Goal: Task Accomplishment & Management: Use online tool/utility

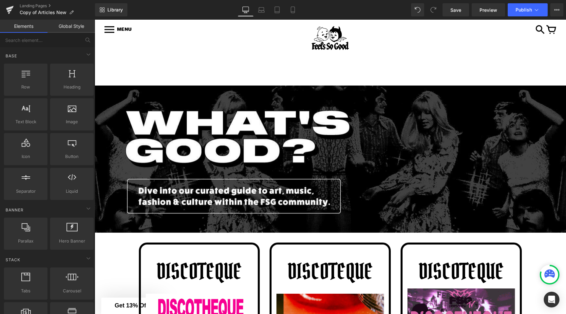
scroll to position [37, 0]
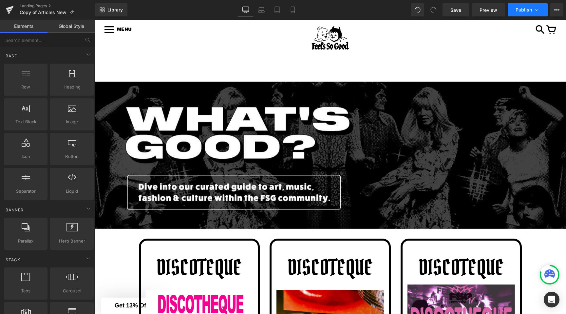
click at [512, 6] on button "Publish" at bounding box center [527, 9] width 40 height 13
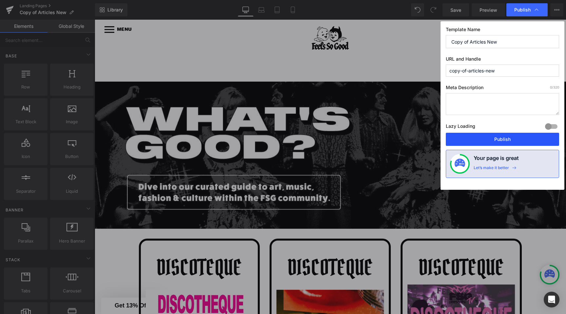
click at [481, 139] on button "Publish" at bounding box center [502, 139] width 113 height 13
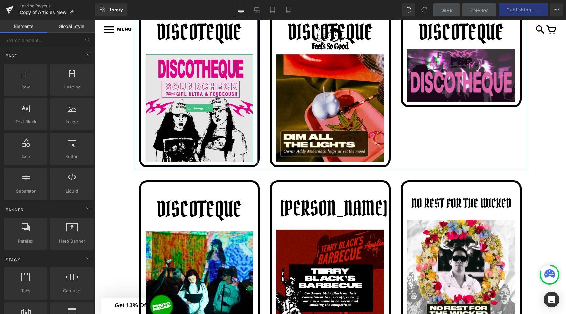
scroll to position [244, 0]
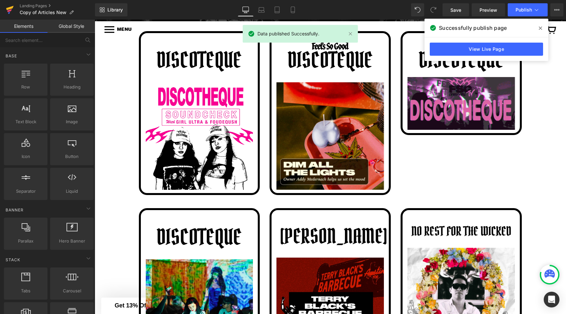
click at [13, 9] on icon at bounding box center [10, 10] width 8 height 16
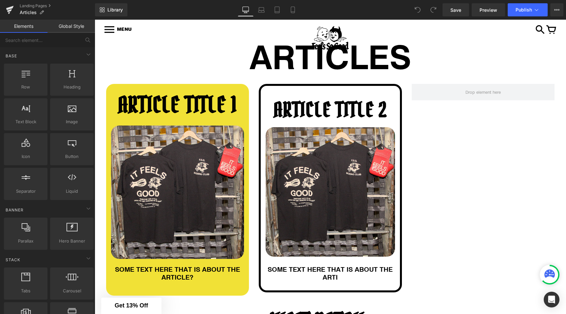
scroll to position [55, 0]
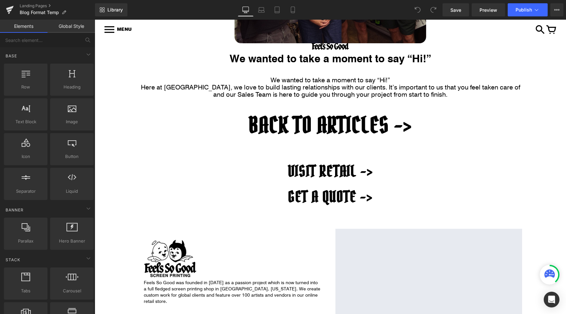
scroll to position [251, 0]
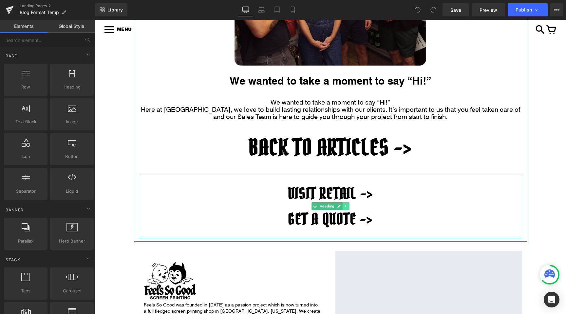
click at [346, 206] on icon at bounding box center [346, 206] width 4 height 4
click at [348, 206] on icon at bounding box center [349, 206] width 4 height 4
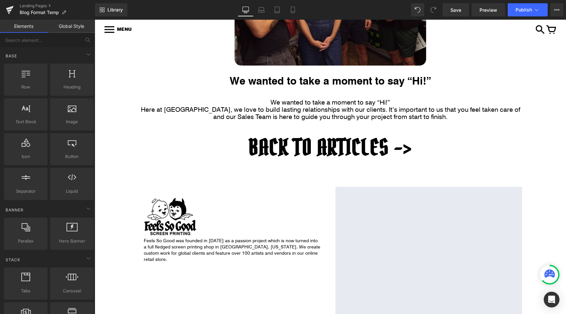
click at [130, 148] on div "MEET OUR SALES TEAM Heading Image We wanted to take a moment to say “Hi!” Headi…" at bounding box center [330, 137] width 471 height 539
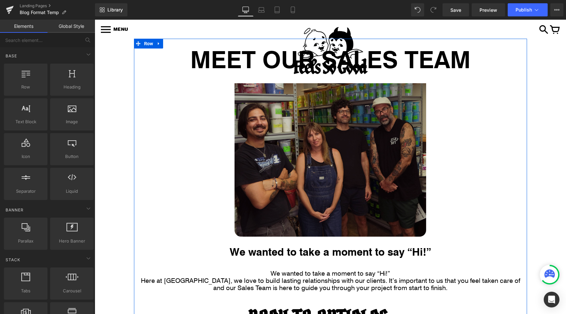
scroll to position [0, 0]
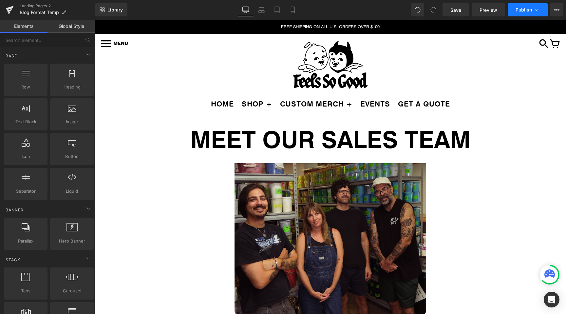
click at [521, 8] on span "Publish" at bounding box center [523, 9] width 16 height 5
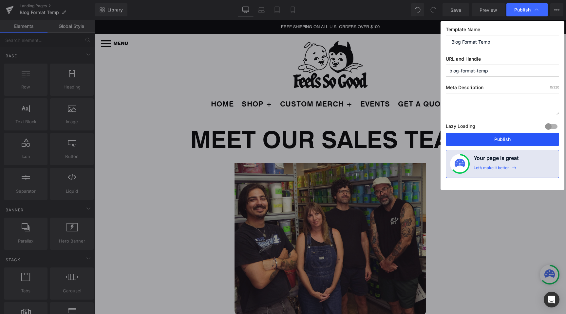
click at [472, 140] on button "Publish" at bounding box center [502, 139] width 113 height 13
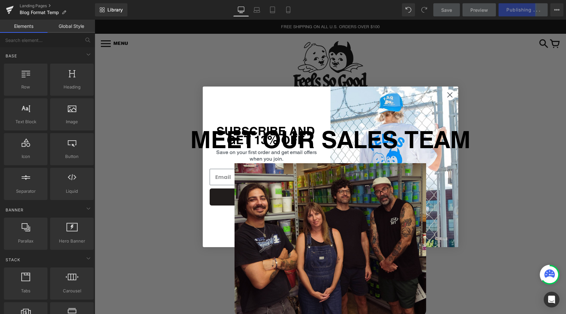
click at [447, 95] on circle "Close dialog" at bounding box center [449, 94] width 11 height 11
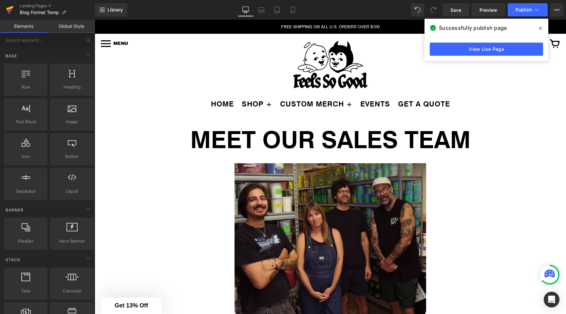
click at [8, 13] on icon at bounding box center [9, 13] width 2 height 2
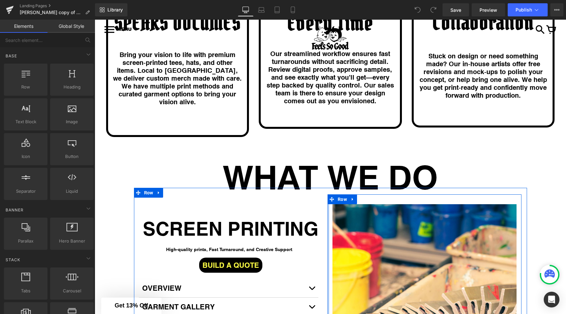
scroll to position [759, 0]
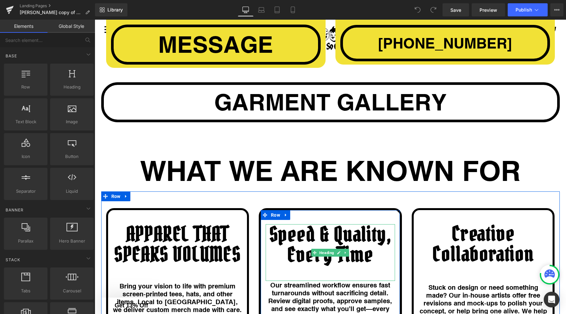
click at [309, 224] on h1 "Speed & Quality, Every Time" at bounding box center [329, 244] width 129 height 41
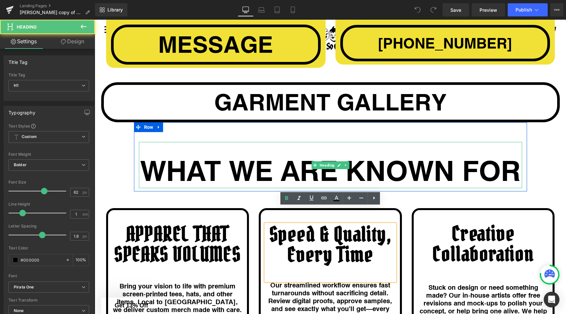
click at [309, 157] on h1 "WHAT WE ARE KNOWN FOR" at bounding box center [330, 170] width 383 height 36
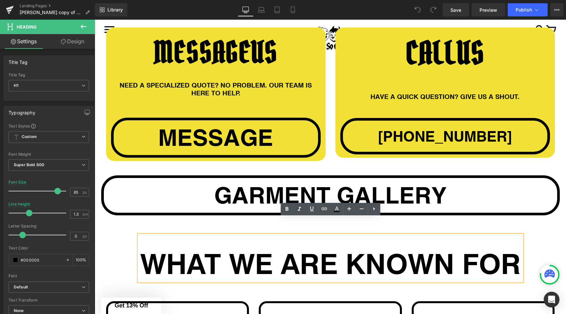
click at [307, 181] on span "garment gallery" at bounding box center [330, 195] width 232 height 28
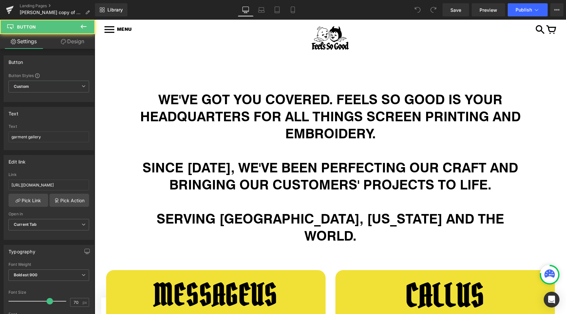
scroll to position [663, 0]
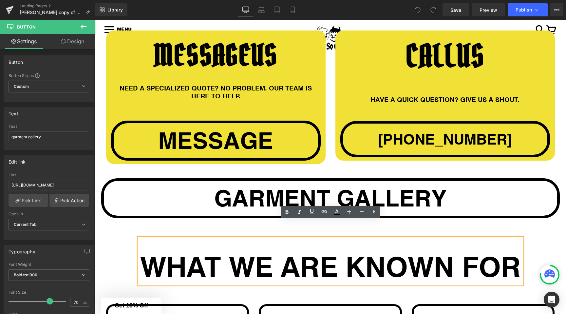
click at [305, 184] on span "garment gallery" at bounding box center [330, 198] width 232 height 28
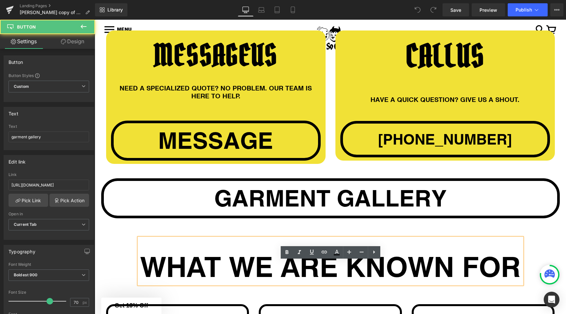
scroll to position [443, 0]
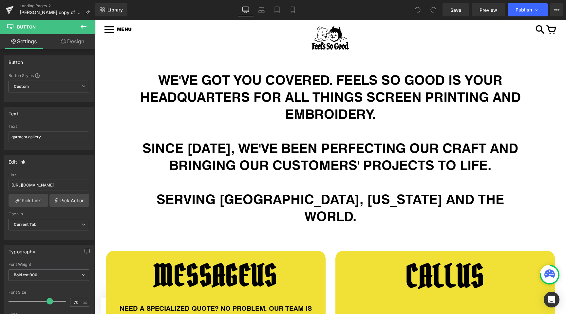
click at [287, 155] on h1 "SINCE 2007, WE'VE BEEN PERFECTING OUR CRAFT AND BRINGING OUR CUSTOMERS' PROJECT…" at bounding box center [330, 156] width 383 height 34
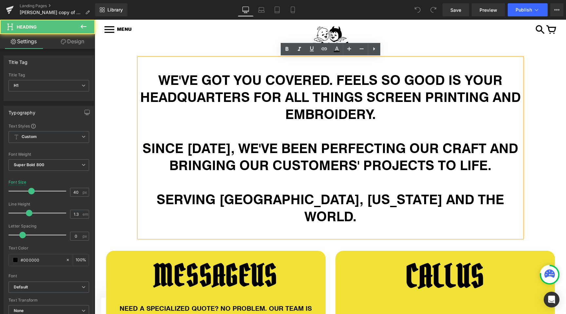
click at [268, 149] on h1 "SINCE 2007, WE'VE BEEN PERFECTING OUR CRAFT AND BRINGING OUR CUSTOMERS' PROJECT…" at bounding box center [330, 156] width 383 height 34
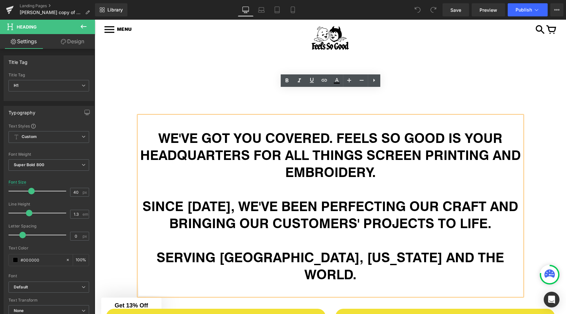
scroll to position [357, 0]
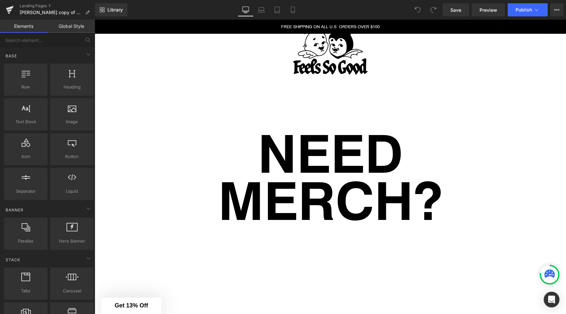
scroll to position [82, 0]
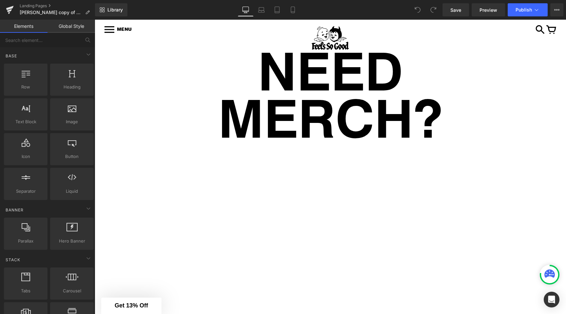
click at [306, 99] on h1 "NEED MERCH?" at bounding box center [330, 93] width 383 height 94
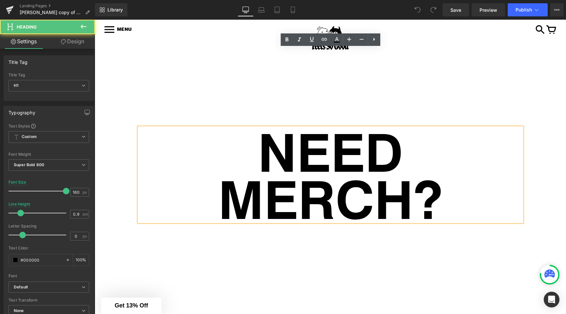
scroll to position [0, 0]
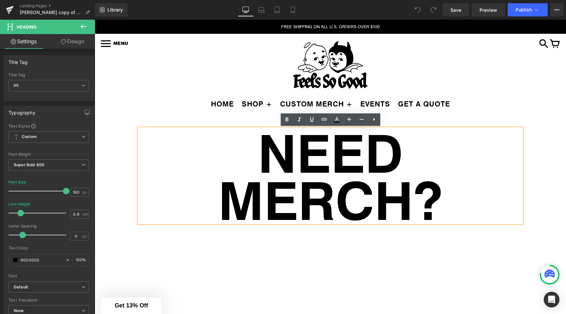
click at [294, 135] on h1 "NEED MERCH?" at bounding box center [330, 175] width 383 height 94
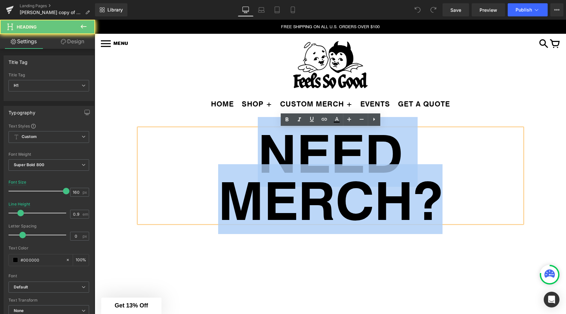
drag, startPoint x: 267, startPoint y: 144, endPoint x: 462, endPoint y: 189, distance: 200.0
click at [462, 189] on h1 "NEED MERCH?" at bounding box center [330, 175] width 383 height 94
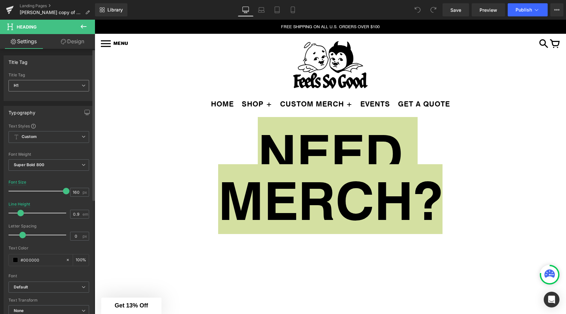
click at [51, 85] on span "H1" at bounding box center [49, 85] width 81 height 11
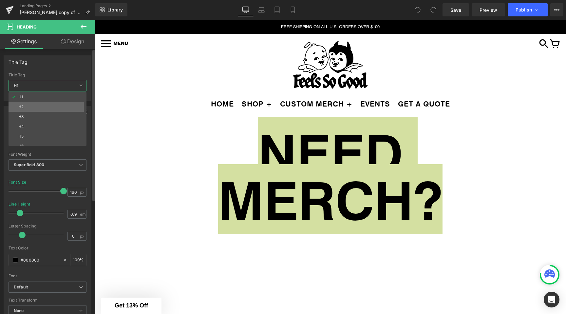
click at [43, 108] on li "H2" at bounding box center [49, 107] width 81 height 10
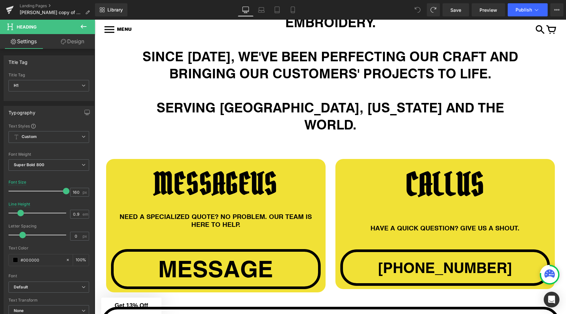
scroll to position [682, 0]
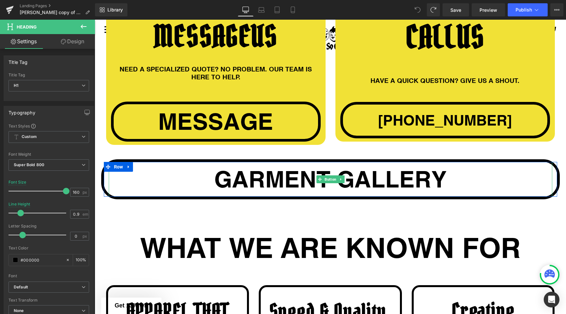
click at [199, 162] on div "garment gallery" at bounding box center [330, 179] width 443 height 35
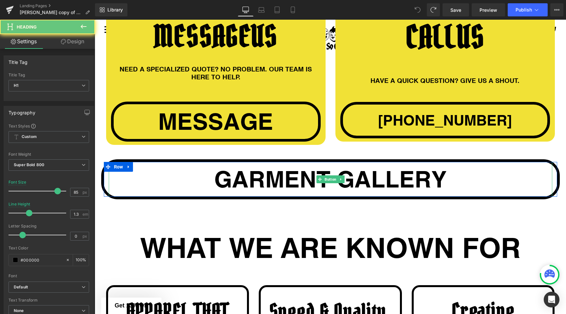
click at [201, 229] on h1 "WHAT WE ARE KNOWN FOR" at bounding box center [330, 247] width 383 height 36
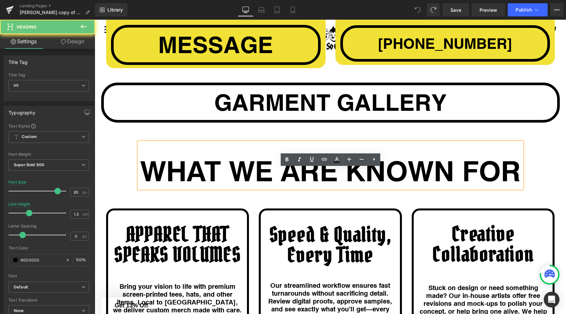
scroll to position [764, 0]
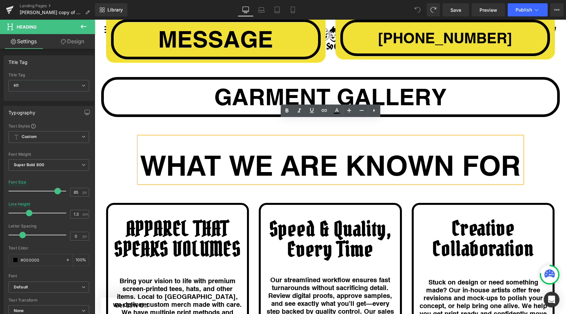
click at [184, 227] on div "APPAREL THAT SPEAKS VOLUMES Heading" at bounding box center [177, 247] width 129 height 58
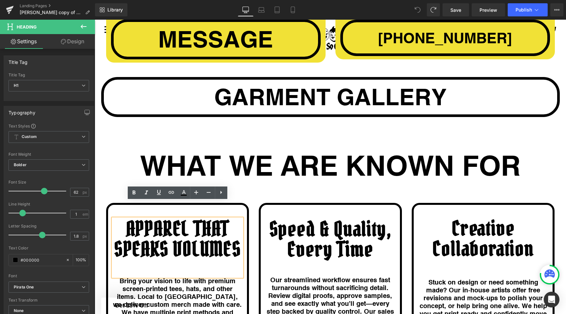
click at [174, 225] on h1 "APPAREL THAT SPEAKS VOLUMES" at bounding box center [177, 238] width 129 height 41
click at [292, 222] on h1 "Speed & Quality, Every Time" at bounding box center [329, 239] width 129 height 41
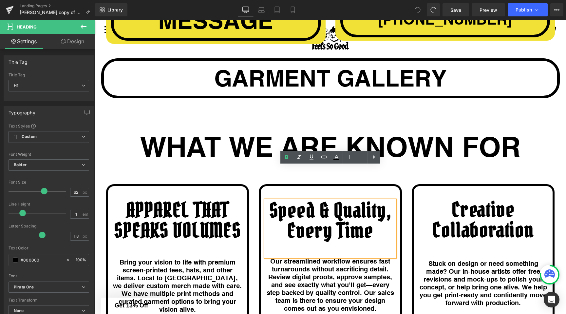
scroll to position [814, 0]
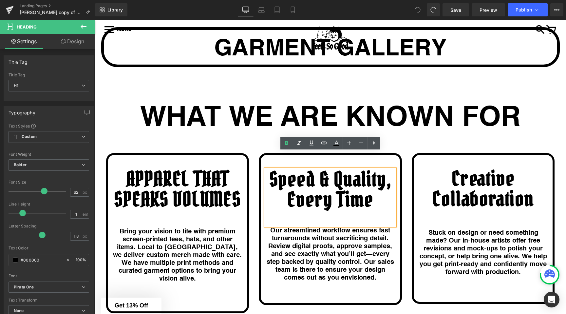
click at [187, 232] on div "Bring your vision to life with premium screen‑printed tees, hats, and other ite…" at bounding box center [177, 254] width 129 height 55
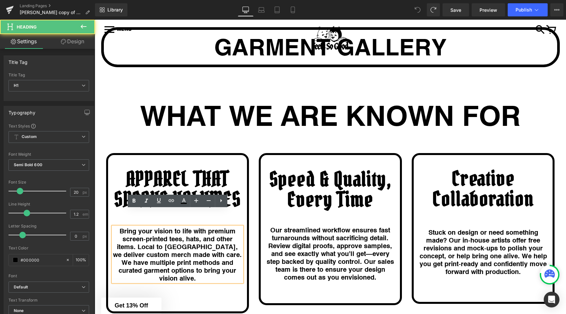
click at [183, 227] on h1 "Bring your vision to life with premium screen‑printed tees, hats, and other ite…" at bounding box center [177, 254] width 129 height 55
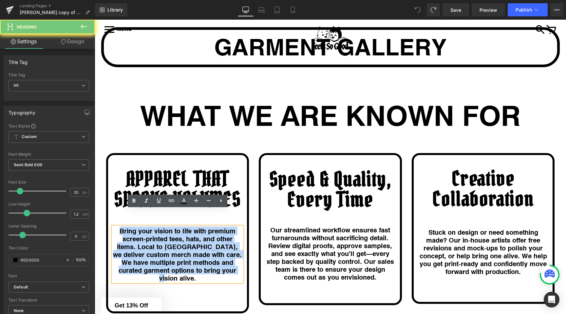
click at [183, 227] on h1 "Bring your vision to life with premium screen‑printed tees, hats, and other ite…" at bounding box center [177, 254] width 129 height 55
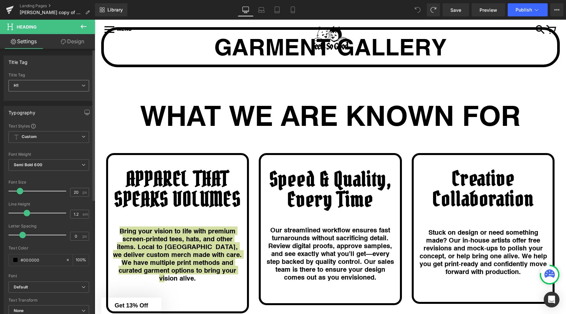
click at [68, 85] on span "H1" at bounding box center [49, 85] width 81 height 11
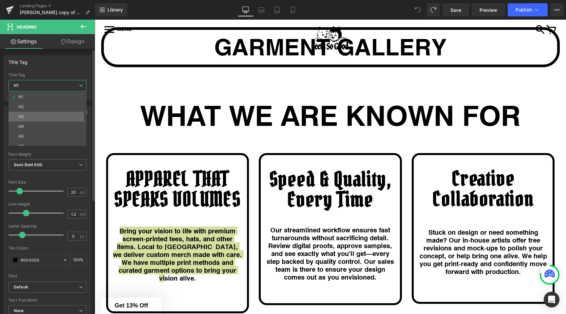
click at [48, 117] on li "H3" at bounding box center [49, 117] width 81 height 10
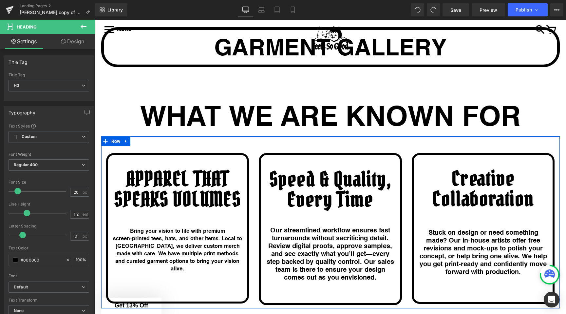
click at [298, 232] on h1 "Our streamlined workflow ensures fast turnarounds without sacrificing detail. R…" at bounding box center [329, 253] width 129 height 55
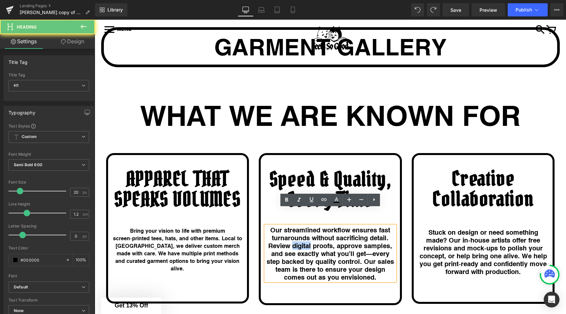
click at [298, 232] on h1 "Our streamlined workflow ensures fast turnarounds without sacrificing detail. R…" at bounding box center [329, 253] width 129 height 55
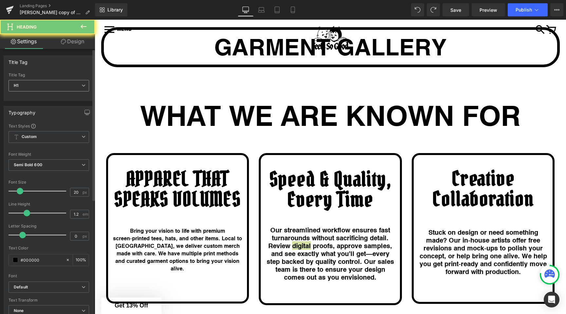
click at [39, 88] on span "H1" at bounding box center [49, 85] width 81 height 11
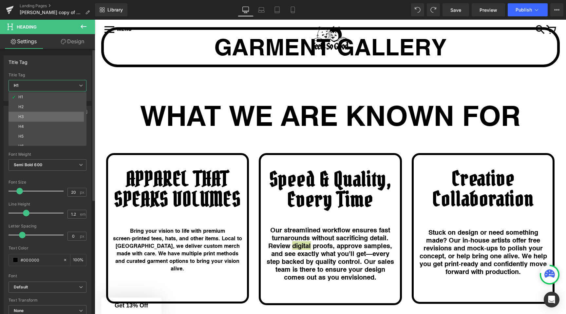
click at [35, 117] on li "H3" at bounding box center [49, 117] width 81 height 10
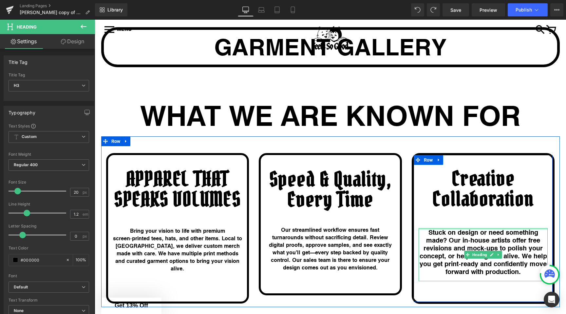
click at [451, 228] on h1 "Stuck on design or need something made? Our in‑house artists offer free revisio…" at bounding box center [482, 251] width 129 height 47
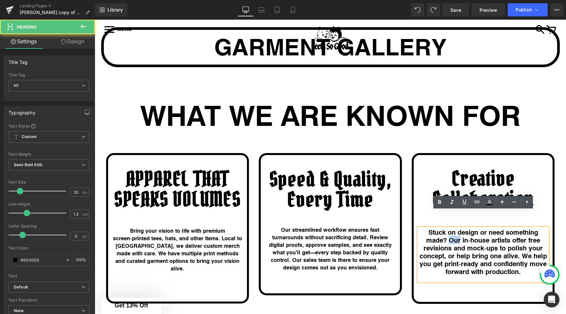
click at [451, 228] on h1 "Stuck on design or need something made? Our in‑house artists offer free revisio…" at bounding box center [482, 251] width 129 height 47
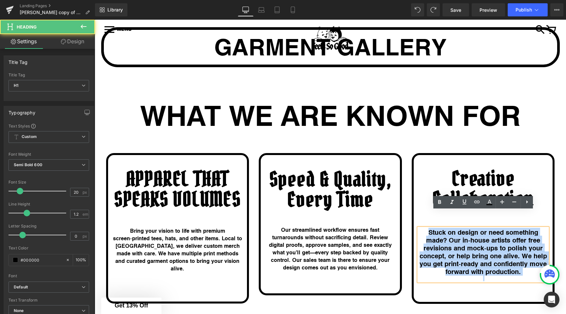
click at [451, 228] on h1 "Stuck on design or need something made? Our in‑house artists offer free revisio…" at bounding box center [482, 251] width 129 height 47
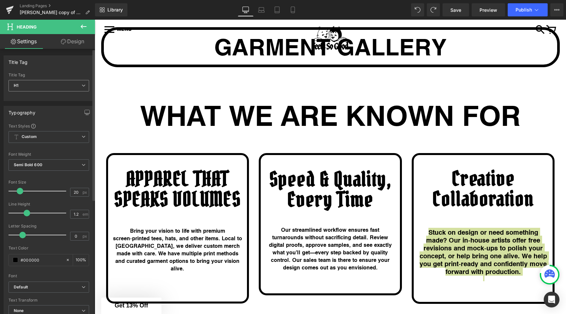
click at [58, 88] on span "H1" at bounding box center [49, 85] width 81 height 11
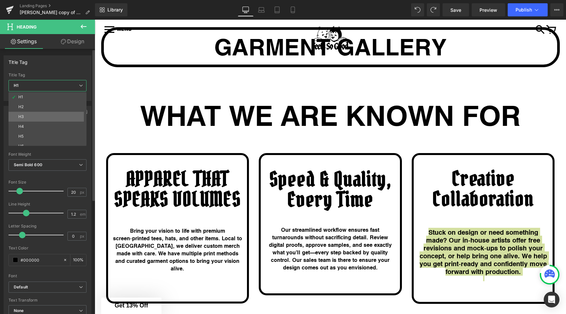
click at [45, 117] on li "H3" at bounding box center [49, 117] width 81 height 10
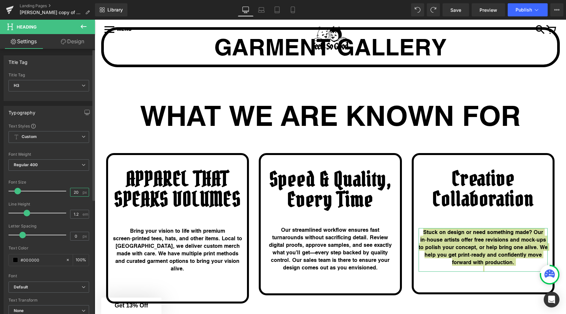
click at [73, 192] on input "20" at bounding box center [75, 192] width 11 height 8
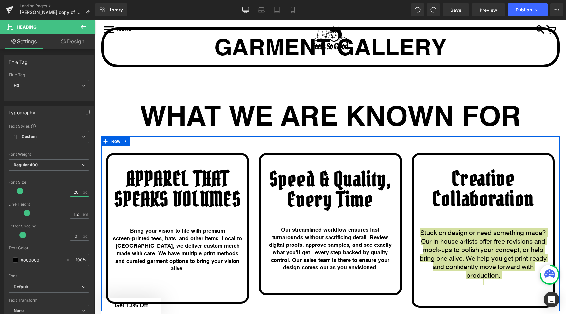
type input "20"
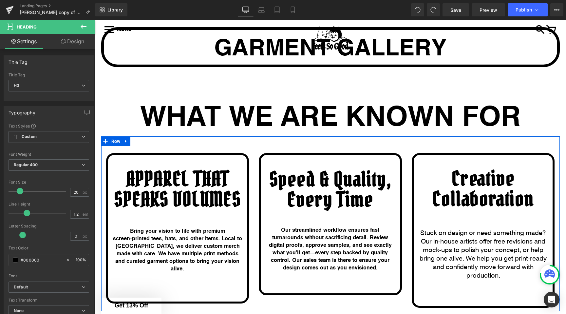
click at [464, 228] on h3 "Stuck on design or need something made? Our in‑house artists offer free revisio…" at bounding box center [482, 253] width 129 height 51
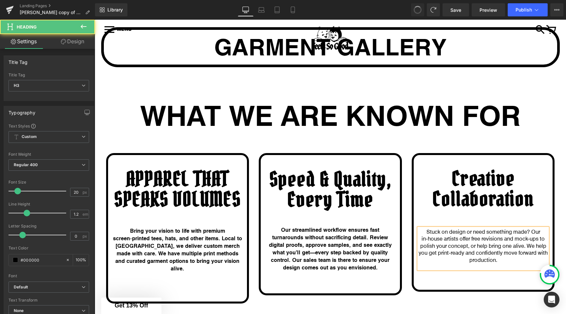
click at [422, 201] on div "Creative Collaboration" at bounding box center [482, 198] width 129 height 60
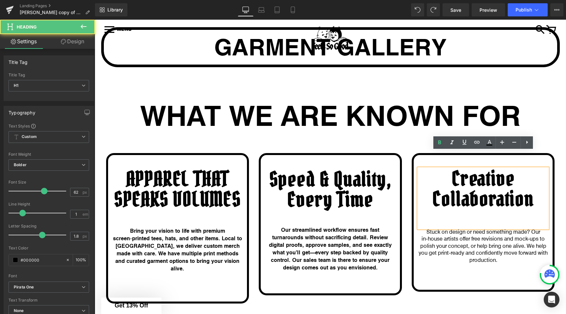
click at [435, 228] on h3 "Stuck on design or need something made? Our in‑house artists offer free revisio…" at bounding box center [482, 245] width 129 height 35
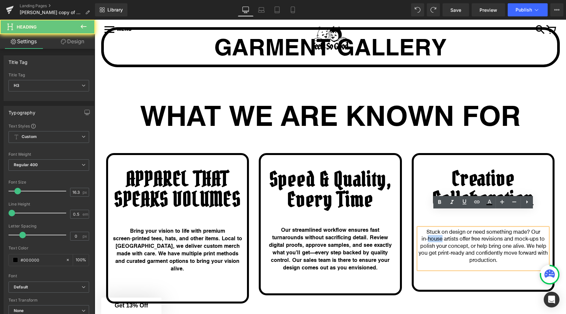
click at [435, 228] on h3 "Stuck on design or need something made? Our in‑house artists offer free revisio…" at bounding box center [482, 245] width 129 height 35
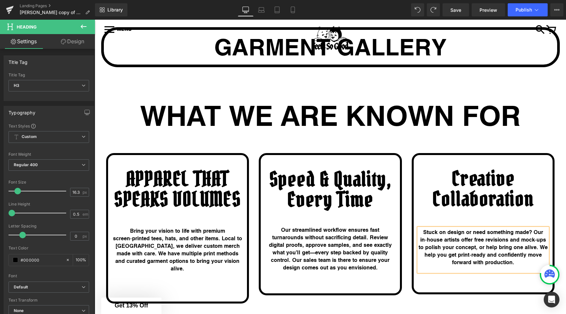
click at [415, 205] on div "Creative Collaboration Heading Stuck on design or need something made? Our in‑h…" at bounding box center [482, 219] width 139 height 103
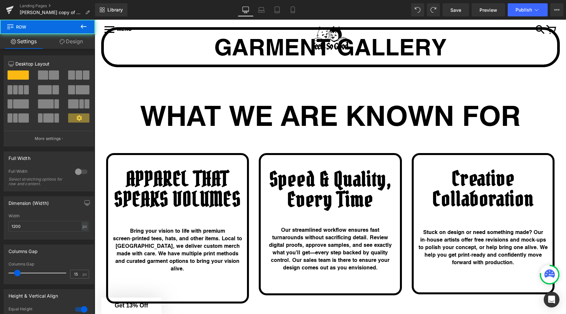
click at [426, 228] on strong "Stuck on design or need something made? Our in‑house artists offer free revisio…" at bounding box center [482, 247] width 129 height 38
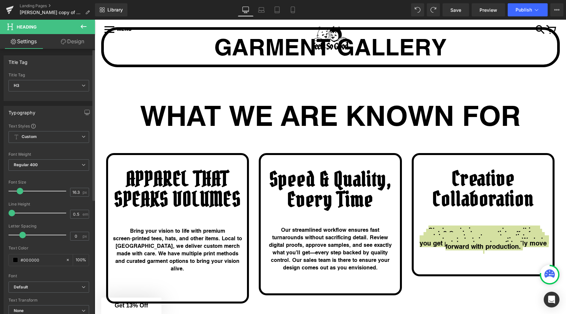
click at [21, 191] on span at bounding box center [20, 191] width 7 height 7
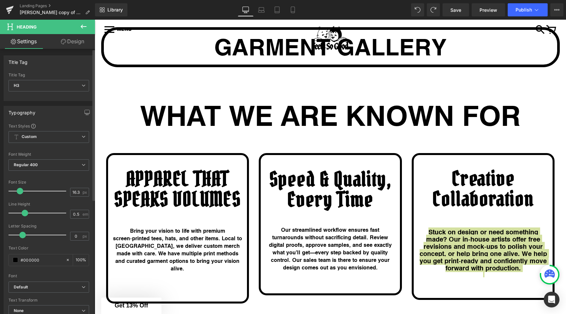
drag, startPoint x: 11, startPoint y: 211, endPoint x: 24, endPoint y: 212, distance: 12.1
click at [24, 212] on span at bounding box center [25, 213] width 7 height 7
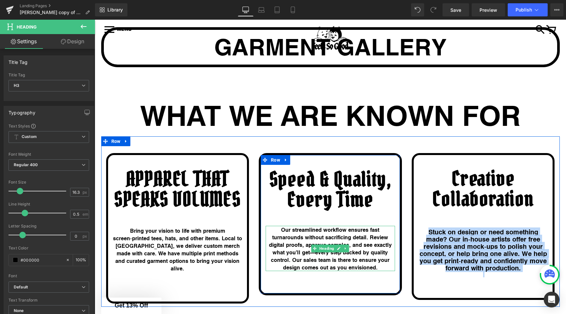
click at [297, 226] on h3 "Our streamlined workflow ensures fast turnarounds without sacrificing detail. R…" at bounding box center [329, 248] width 129 height 45
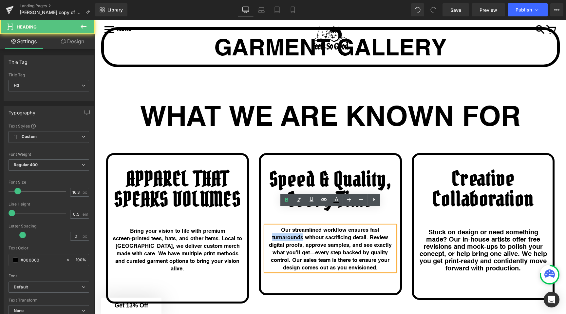
click at [297, 226] on h3 "Our streamlined workflow ensures fast turnarounds without sacrificing detail. R…" at bounding box center [329, 248] width 129 height 45
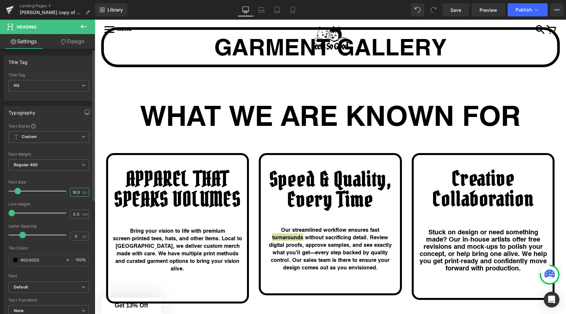
click at [74, 189] on input "16.38" at bounding box center [75, 192] width 11 height 8
type input "20"
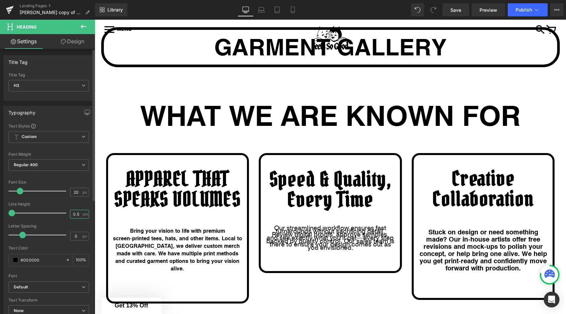
click at [76, 214] on input "0.5" at bounding box center [75, 214] width 11 height 8
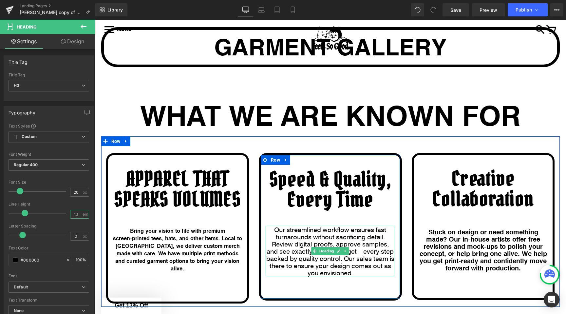
type input "1.1"
click at [287, 229] on h3 "Our streamlined workflow ensures fast turnarounds without sacrificing detail. R…" at bounding box center [329, 251] width 129 height 50
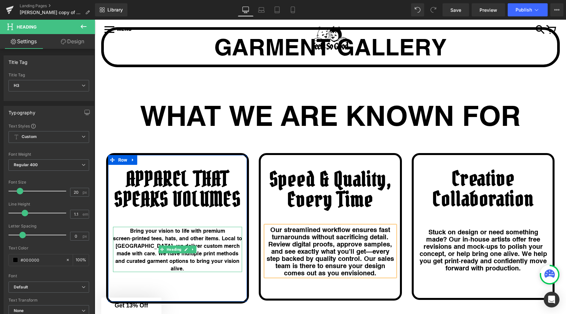
click at [141, 227] on h3 "Bring your vision to life with premium screen‑printed tees, hats, and other ite…" at bounding box center [177, 249] width 129 height 45
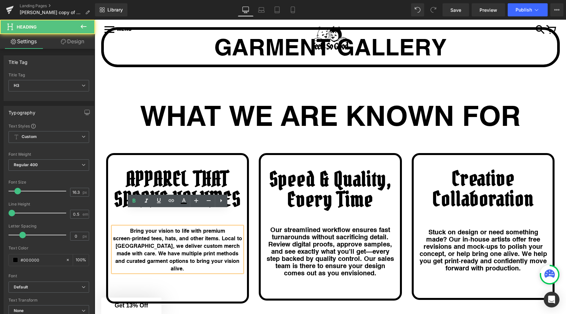
click at [136, 227] on h3 "Bring your vision to life with premium screen‑printed tees, hats, and other ite…" at bounding box center [177, 249] width 129 height 45
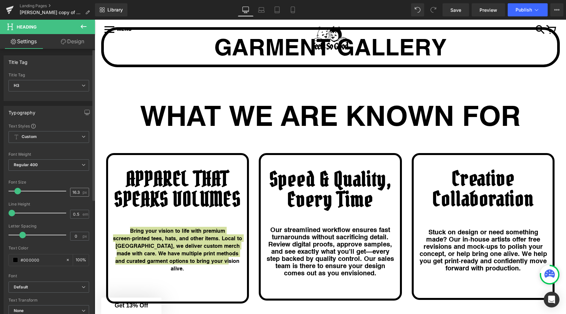
click at [72, 192] on input "16.38" at bounding box center [75, 192] width 11 height 8
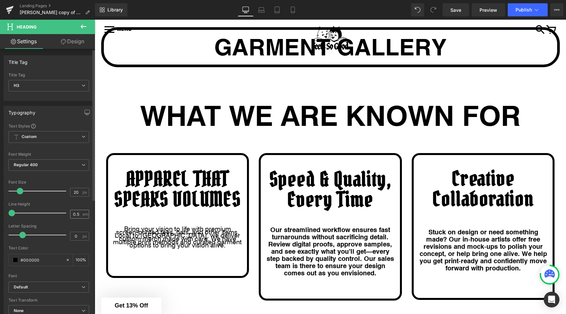
type input "20"
click at [71, 212] on input "0.5" at bounding box center [75, 214] width 11 height 8
type input "1.1"
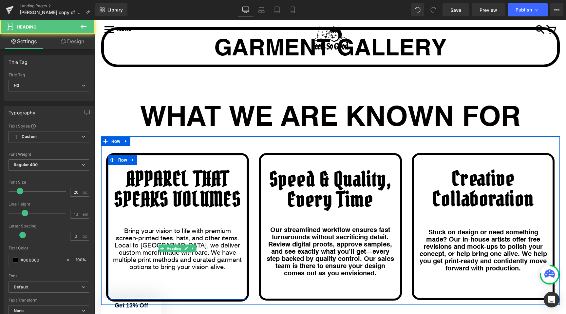
click at [123, 227] on h3 "Bring your vision to life with premium screen‑printed tees, hats, and other ite…" at bounding box center [177, 248] width 129 height 43
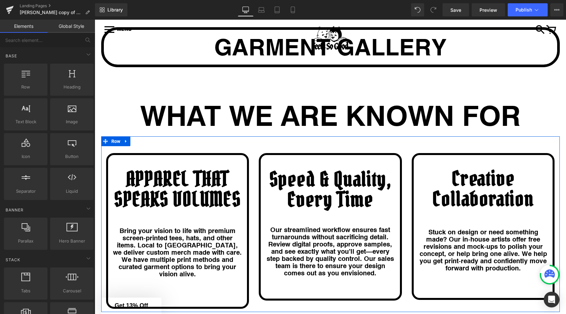
click at [295, 173] on h1 "Speed & Quality, Every Time" at bounding box center [329, 189] width 129 height 41
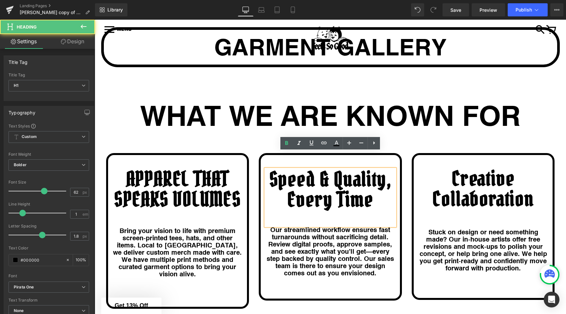
click at [213, 175] on h1 "APPAREL THAT SPEAKS VOLUMES" at bounding box center [177, 189] width 129 height 41
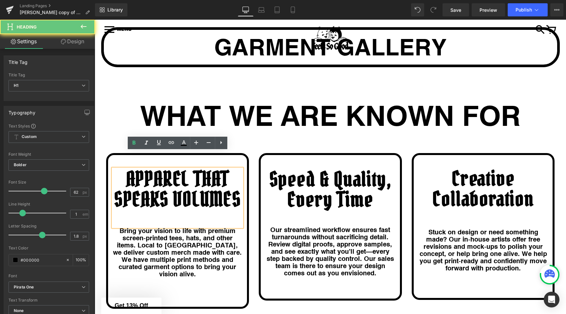
click at [194, 226] on strong "Bring your vision to life with premium screen‑printed tees, hats, and other ite…" at bounding box center [177, 252] width 129 height 52
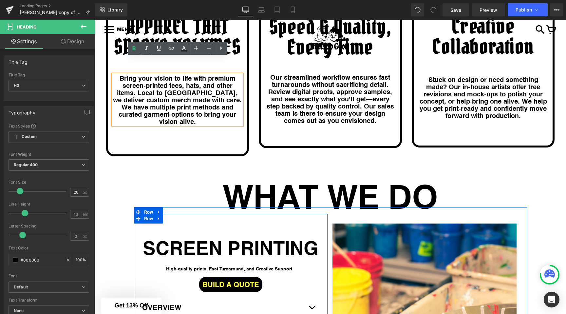
scroll to position [1022, 0]
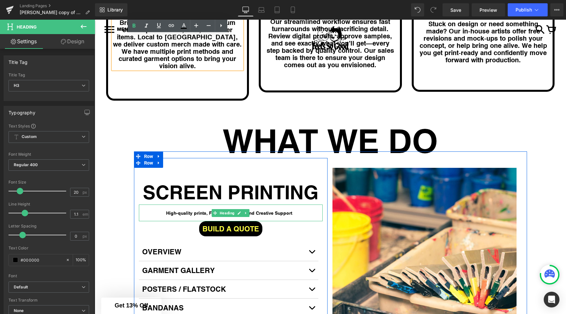
click at [193, 210] on span "High-quality prints, Fast Turnaround, and Creative Support" at bounding box center [229, 213] width 126 height 6
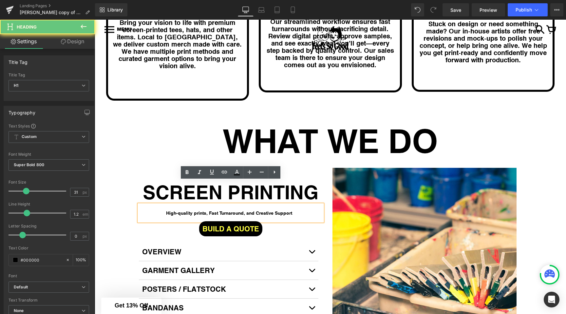
click at [183, 210] on span "High-quality prints, Fast Turnaround, and Creative Support" at bounding box center [229, 213] width 126 height 6
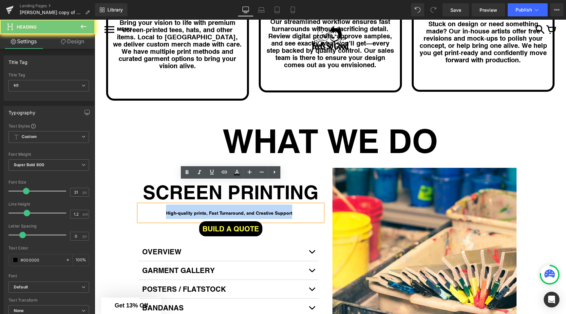
click at [183, 210] on span "High-quality prints, Fast Turnaround, and Creative Support" at bounding box center [229, 213] width 126 height 6
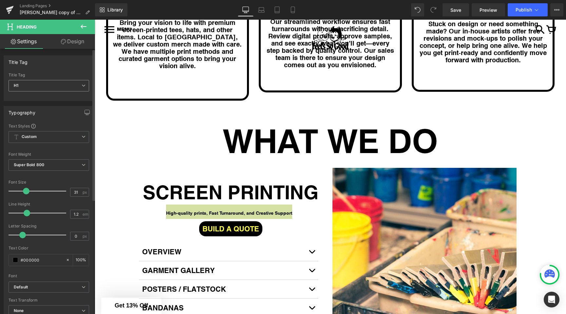
click at [46, 87] on span "H1" at bounding box center [49, 85] width 81 height 11
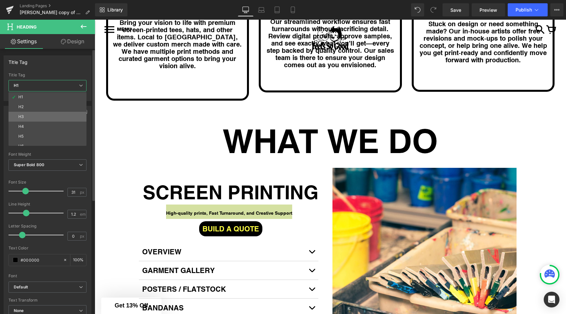
click at [35, 117] on li "H3" at bounding box center [49, 117] width 81 height 10
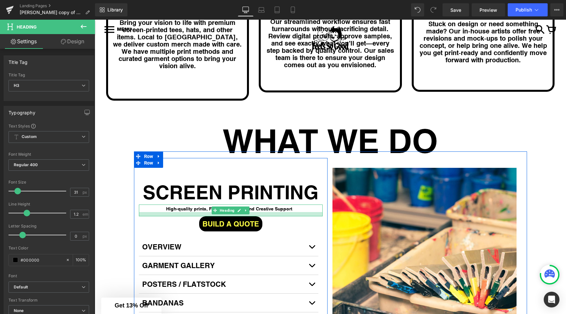
click at [179, 212] on div at bounding box center [231, 214] width 184 height 4
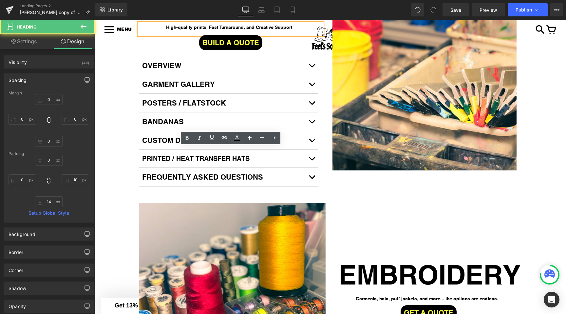
scroll to position [1228, 0]
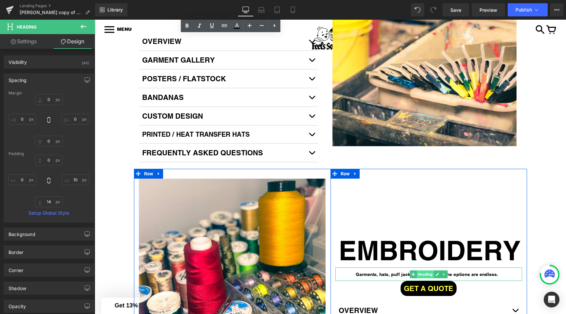
click at [420, 270] on span "Heading" at bounding box center [424, 274] width 17 height 8
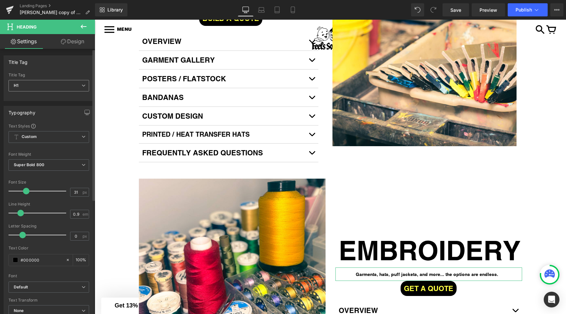
click at [25, 88] on span "H1" at bounding box center [49, 85] width 81 height 11
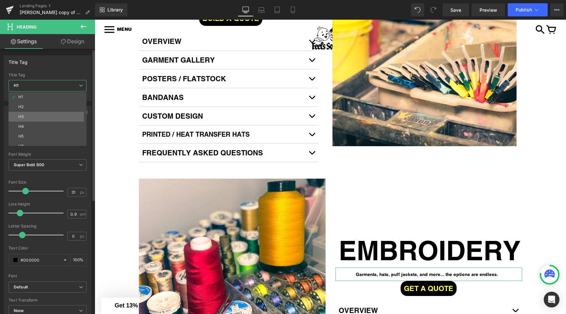
click at [33, 118] on li "H3" at bounding box center [49, 117] width 81 height 10
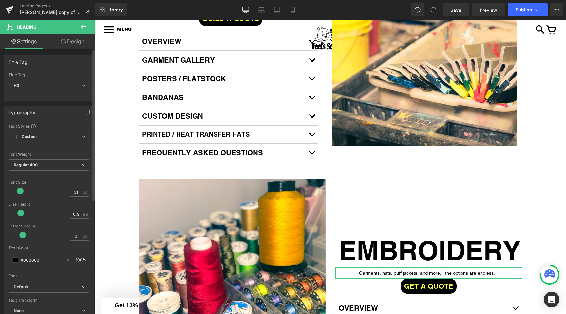
click at [19, 190] on span at bounding box center [20, 191] width 7 height 7
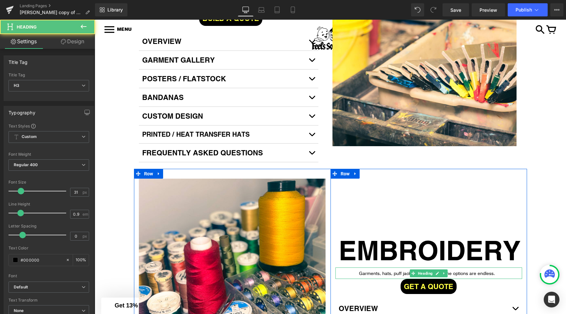
click at [376, 270] on span "Garments, hats, puff jackets, and more... the options are endless." at bounding box center [427, 273] width 136 height 6
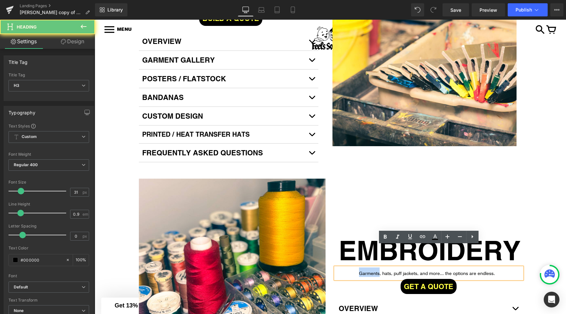
click at [376, 270] on span "Garments, hats, puff jackets, and more... the options are endless." at bounding box center [427, 273] width 136 height 6
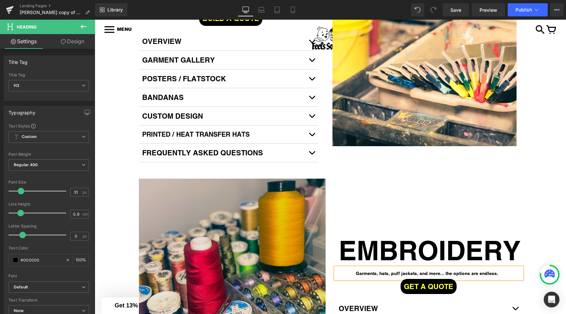
click at [321, 237] on img at bounding box center [232, 278] width 187 height 200
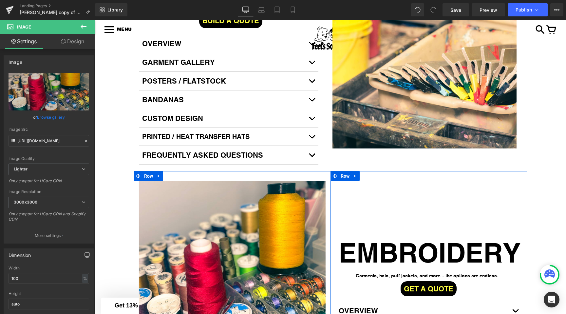
scroll to position [1236, 0]
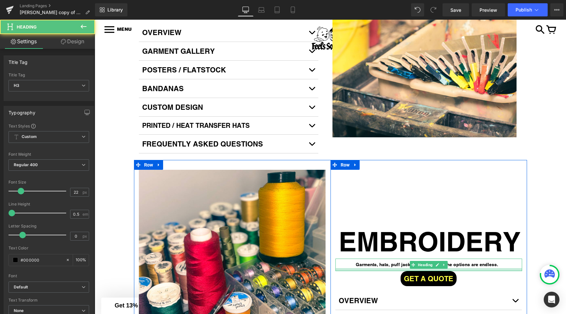
click at [400, 268] on div at bounding box center [428, 269] width 187 height 3
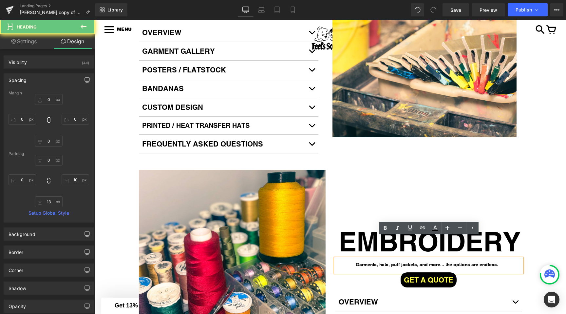
click at [388, 261] on strong "Garments, hats, puff jackets, and more... the options are endless." at bounding box center [427, 264] width 142 height 6
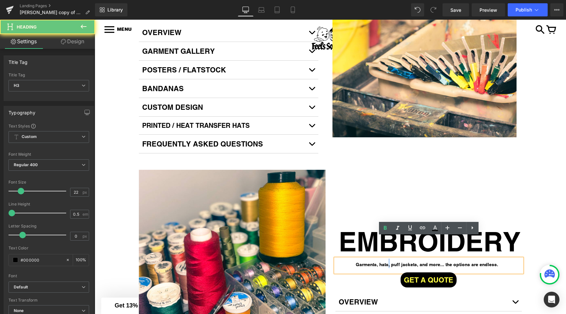
click at [388, 261] on strong "Garments, hats, puff jackets, and more... the options are endless." at bounding box center [427, 264] width 142 height 6
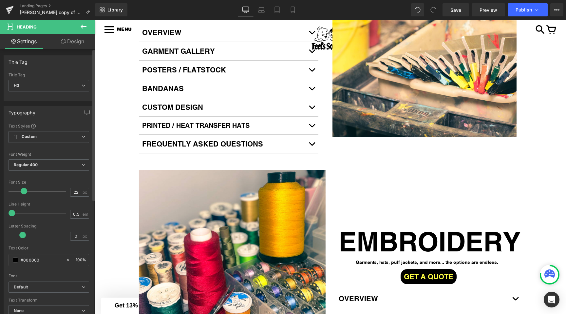
click at [23, 190] on span at bounding box center [24, 191] width 7 height 7
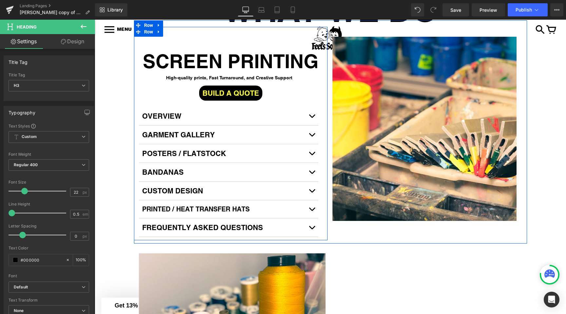
scroll to position [1139, 0]
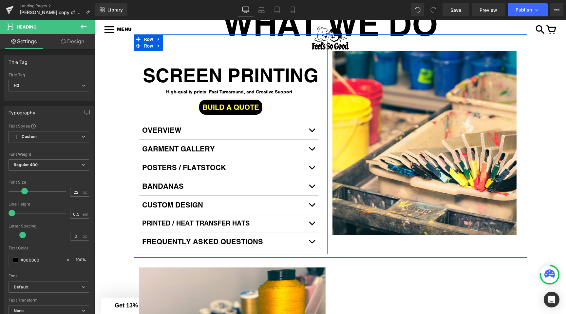
click at [177, 88] on span "High-quality prints, Fast Turnaround, and Creative Support" at bounding box center [229, 91] width 126 height 6
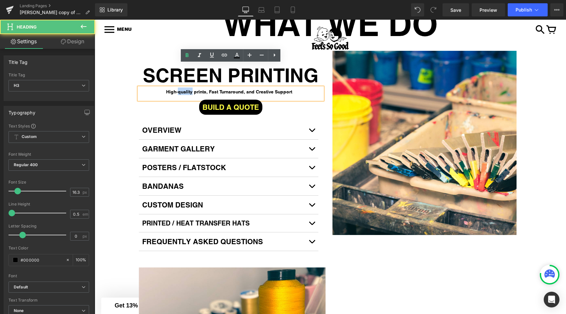
click at [177, 88] on span "High-quality prints, Fast Turnaround, and Creative Support" at bounding box center [229, 91] width 126 height 6
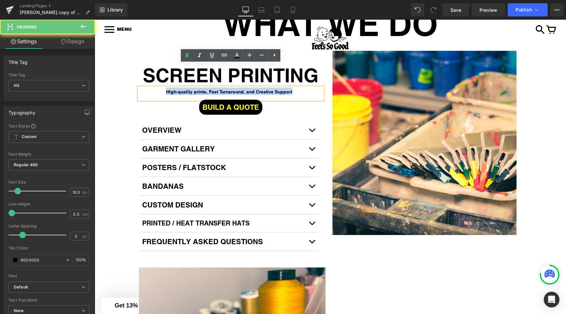
click at [177, 88] on span "High-quality prints, Fast Turnaround, and Creative Support" at bounding box center [229, 91] width 126 height 6
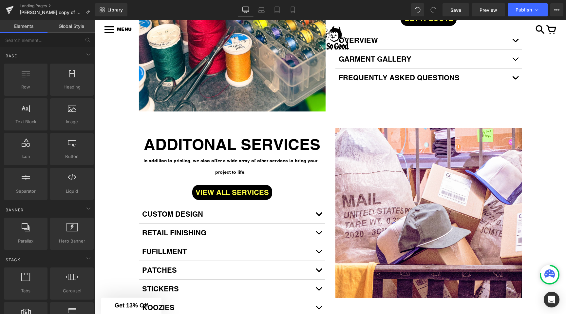
scroll to position [1498, 0]
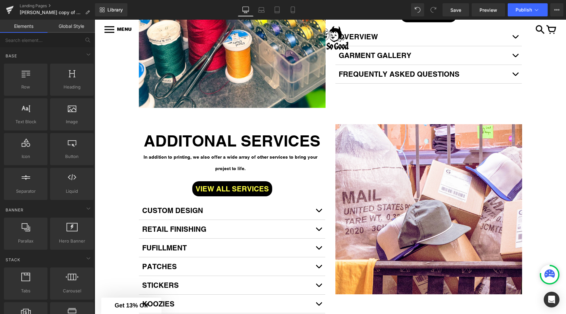
click at [190, 154] on span "In addition to printing, we also offer a wide array of other services to bring …" at bounding box center [230, 163] width 174 height 18
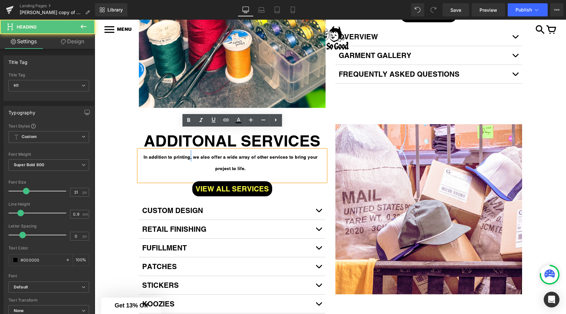
click at [190, 154] on span "In addition to printing, we also offer a wide array of other services to bring …" at bounding box center [230, 163] width 174 height 18
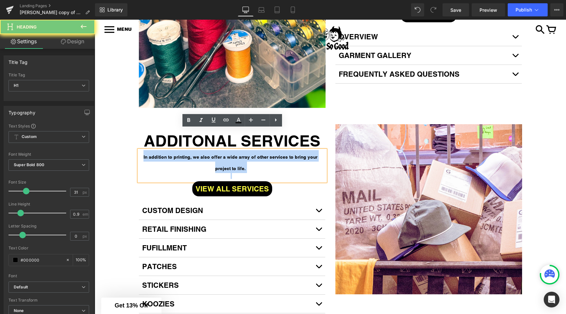
click at [190, 154] on span "In addition to printing, we also offer a wide array of other services to bring …" at bounding box center [230, 163] width 174 height 18
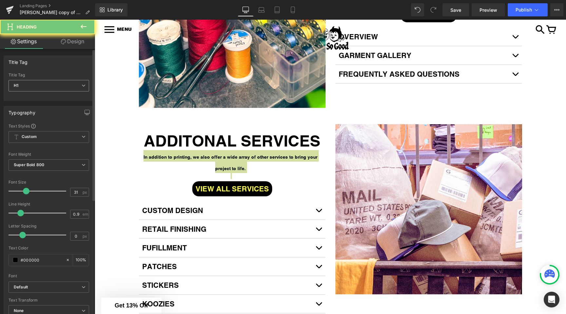
click at [54, 88] on span "H1" at bounding box center [49, 85] width 81 height 11
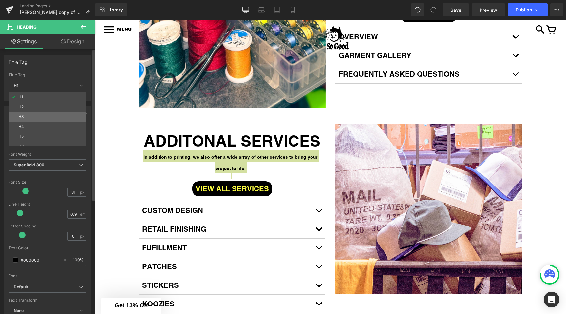
click at [43, 117] on li "H3" at bounding box center [49, 117] width 81 height 10
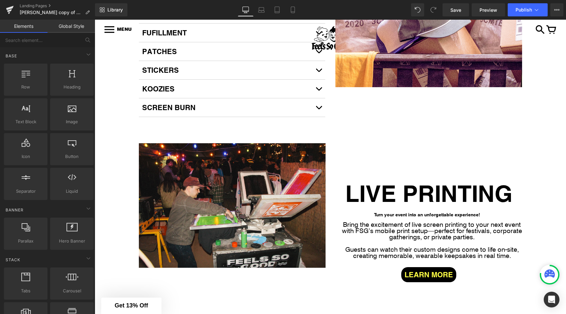
scroll to position [1721, 0]
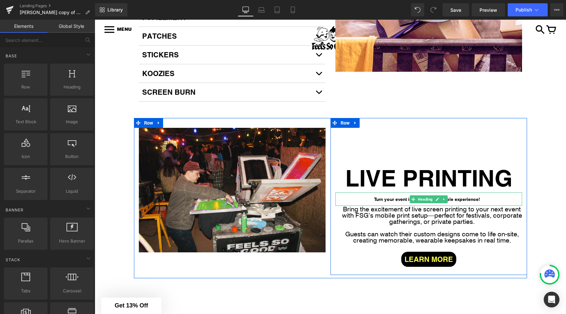
click at [392, 196] on span "Turn your event into an unforgettable experience!" at bounding box center [427, 199] width 106 height 6
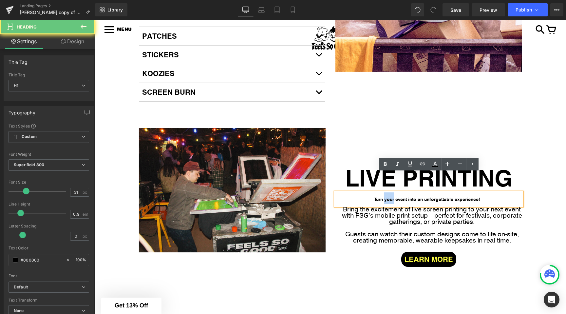
click at [392, 196] on span "Turn your event into an unforgettable experience!" at bounding box center [427, 199] width 106 height 6
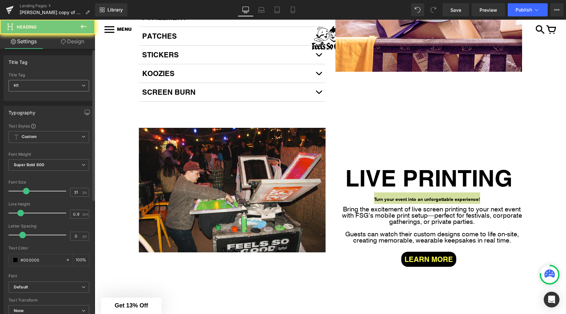
click at [58, 91] on span "H1" at bounding box center [49, 85] width 81 height 11
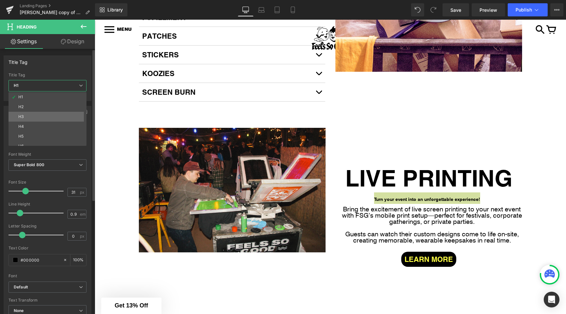
click at [46, 117] on li "H3" at bounding box center [49, 117] width 81 height 10
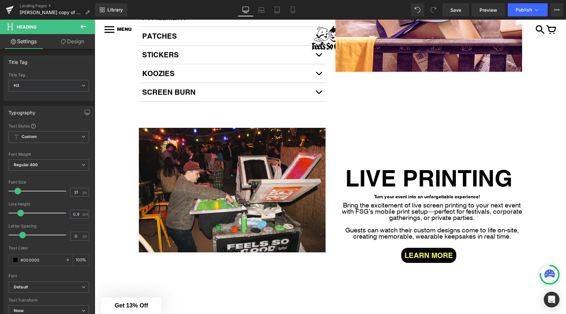
click at [117, 155] on div "NEED MERCH? Heading Row Youtube Row WE'VE GOT YOU COVERED. FEELS SO GOOD IS YOU…" at bounding box center [330, 125] width 471 height 3455
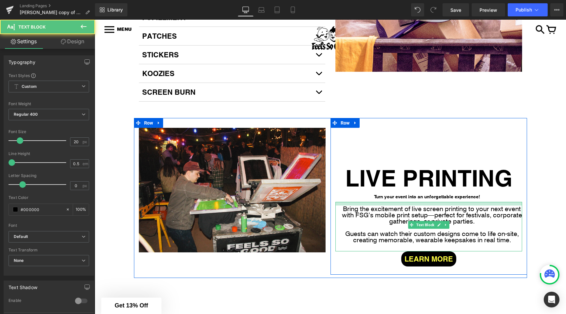
drag, startPoint x: 373, startPoint y: 183, endPoint x: 373, endPoint y: 187, distance: 3.9
click at [373, 202] on div "Bring the excitement of live screen printing to your next event with FSG’s mobi…" at bounding box center [428, 226] width 187 height 49
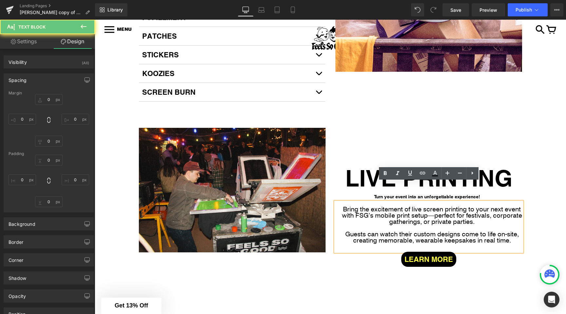
click at [379, 206] on p "Bring the excitement of live screen printing to your next event with FSG’s mobi…" at bounding box center [432, 215] width 180 height 19
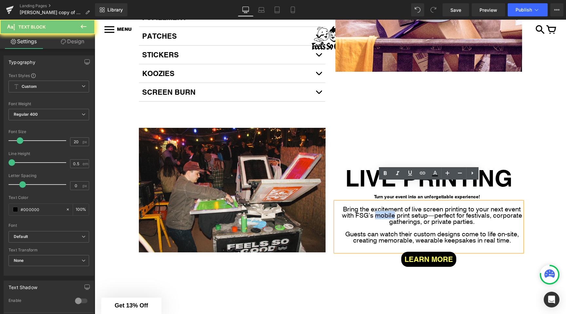
click at [379, 206] on p "Bring the excitement of live screen printing to your next event with FSG’s mobi…" at bounding box center [432, 215] width 180 height 19
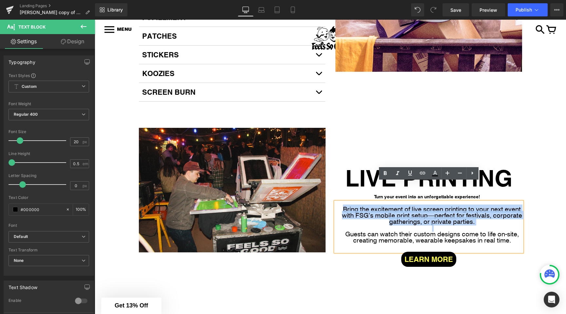
click at [379, 206] on p "Bring the excitement of live screen printing to your next event with FSG’s mobi…" at bounding box center [432, 215] width 180 height 19
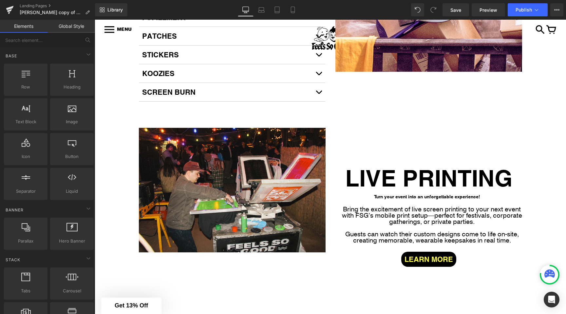
click at [121, 96] on div "NEED MERCH? Heading Row Youtube Row WE'VE GOT YOU COVERED. FEELS SO GOOD IS YOU…" at bounding box center [330, 127] width 471 height 3459
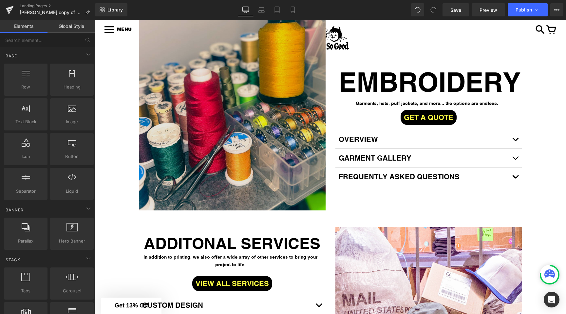
scroll to position [1351, 0]
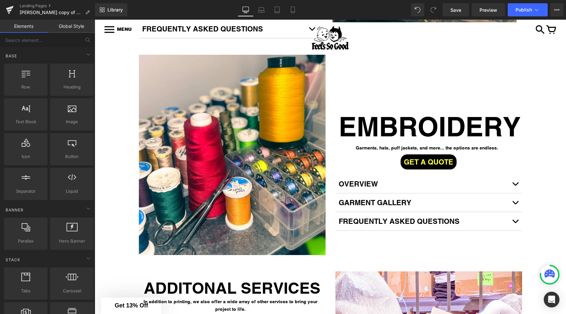
click at [525, 1] on div "Library Desktop Desktop Laptop Tablet Mobile Save Preview Publish Scheduled Vie…" at bounding box center [330, 10] width 471 height 20
click at [523, 8] on span "Publish" at bounding box center [523, 9] width 16 height 5
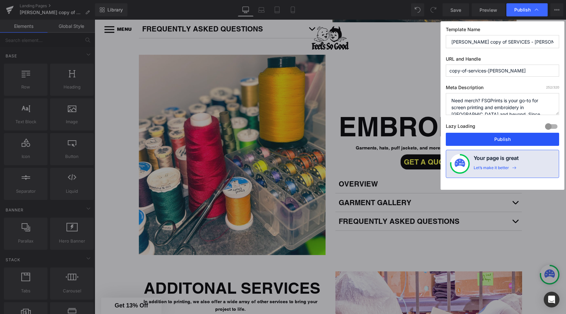
click at [468, 136] on button "Publish" at bounding box center [502, 139] width 113 height 13
